Goal: Information Seeking & Learning: Learn about a topic

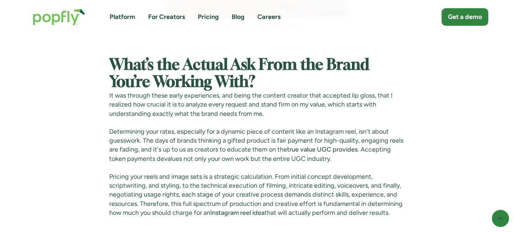
scroll to position [813, 0]
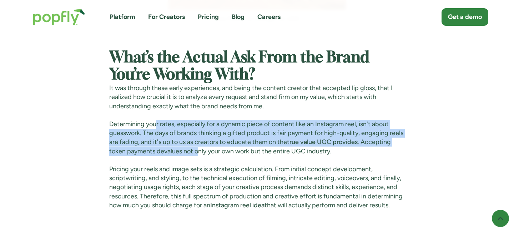
drag, startPoint x: 157, startPoint y: 123, endPoint x: 202, endPoint y: 149, distance: 52.0
click at [202, 149] on p "Determining your rates, especially for a dynamic piece of content like an Insta…" at bounding box center [257, 138] width 296 height 36
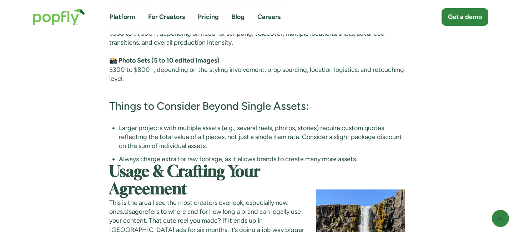
scroll to position [1904, 0]
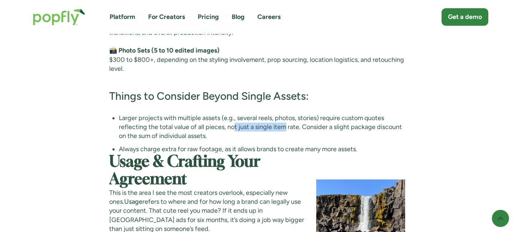
drag, startPoint x: 233, startPoint y: 124, endPoint x: 293, endPoint y: 127, distance: 60.1
click at [291, 126] on li "Larger projects with multiple assets (e.g., several reels, photos, stories) req…" at bounding box center [262, 127] width 286 height 27
click at [293, 127] on li "Larger projects with multiple assets (e.g., several reels, photos, stories) req…" at bounding box center [262, 127] width 286 height 27
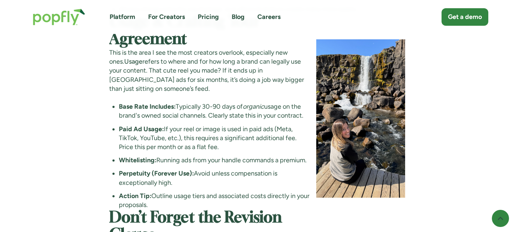
scroll to position [2044, 0]
drag, startPoint x: 245, startPoint y: 106, endPoint x: 282, endPoint y: 117, distance: 39.2
click at [279, 116] on li "Base Rate Includes: Typically 30-90 days of organic usage on the brand's owned …" at bounding box center [215, 111] width 192 height 18
click at [267, 125] on li "Paid Ad Usage: If your reel or image is used in paid ads (Meta, TikTok, YouTube…" at bounding box center [215, 137] width 192 height 27
click at [265, 139] on li "Paid Ad Usage: If your reel or image is used in paid ads (Meta, TikTok, YouTube…" at bounding box center [215, 137] width 192 height 27
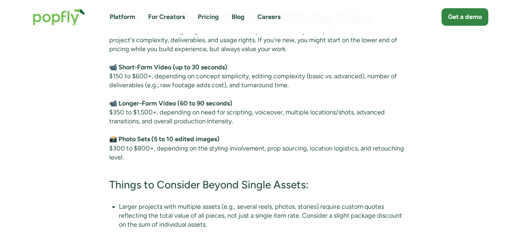
scroll to position [1815, 0]
drag, startPoint x: 311, startPoint y: 76, endPoint x: 274, endPoint y: 76, distance: 37.1
click at [274, 76] on p "📹 Short-Form Video (up to 30 seconds) $150 to $600+, depending on concept simpl…" at bounding box center [257, 76] width 296 height 27
